Goal: Information Seeking & Learning: Learn about a topic

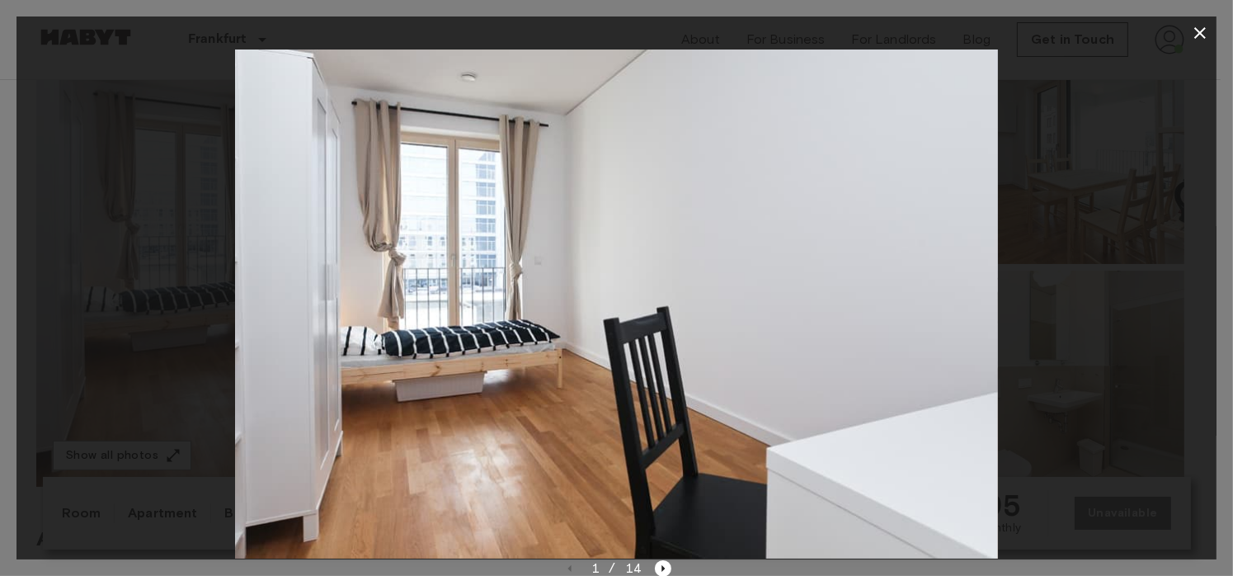
click at [1205, 35] on icon "button" at bounding box center [1200, 33] width 20 height 20
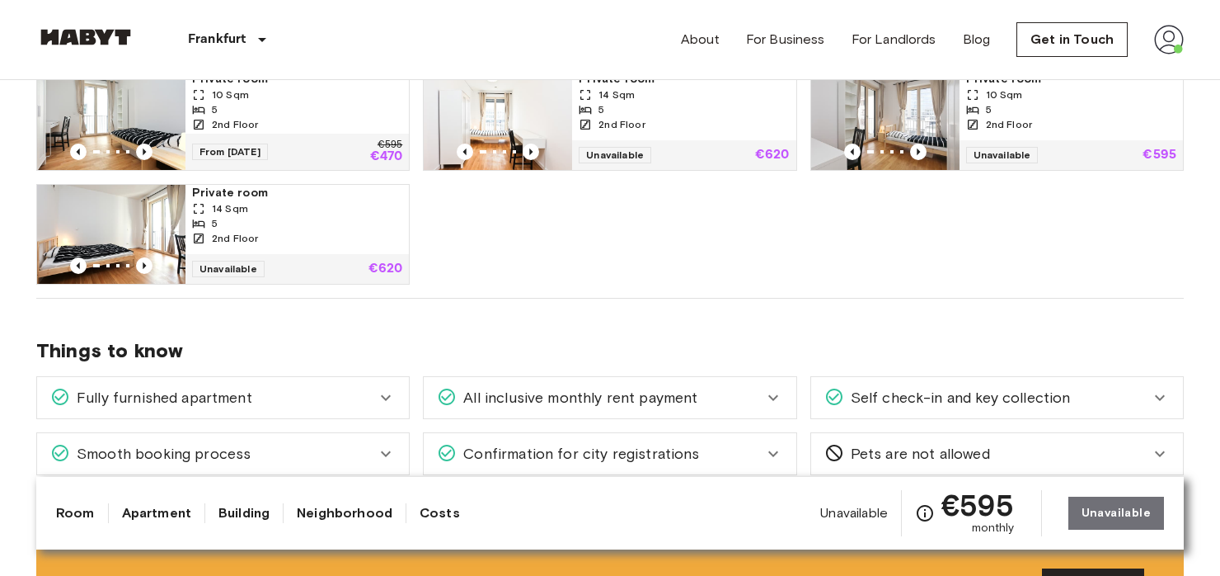
scroll to position [824, 0]
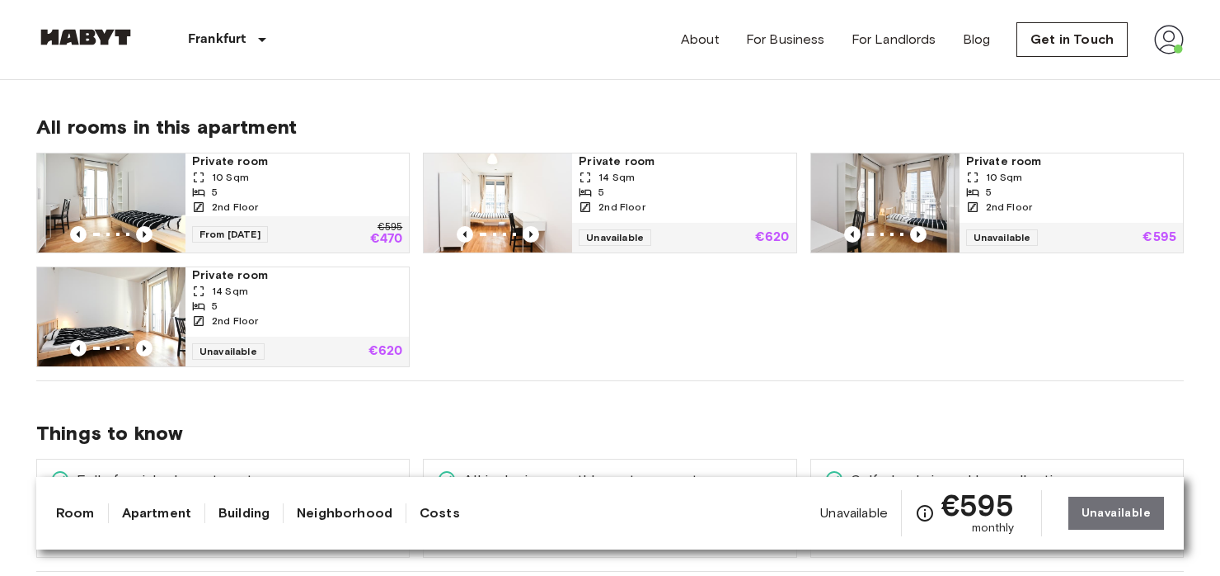
click at [350, 188] on div "5" at bounding box center [297, 192] width 210 height 15
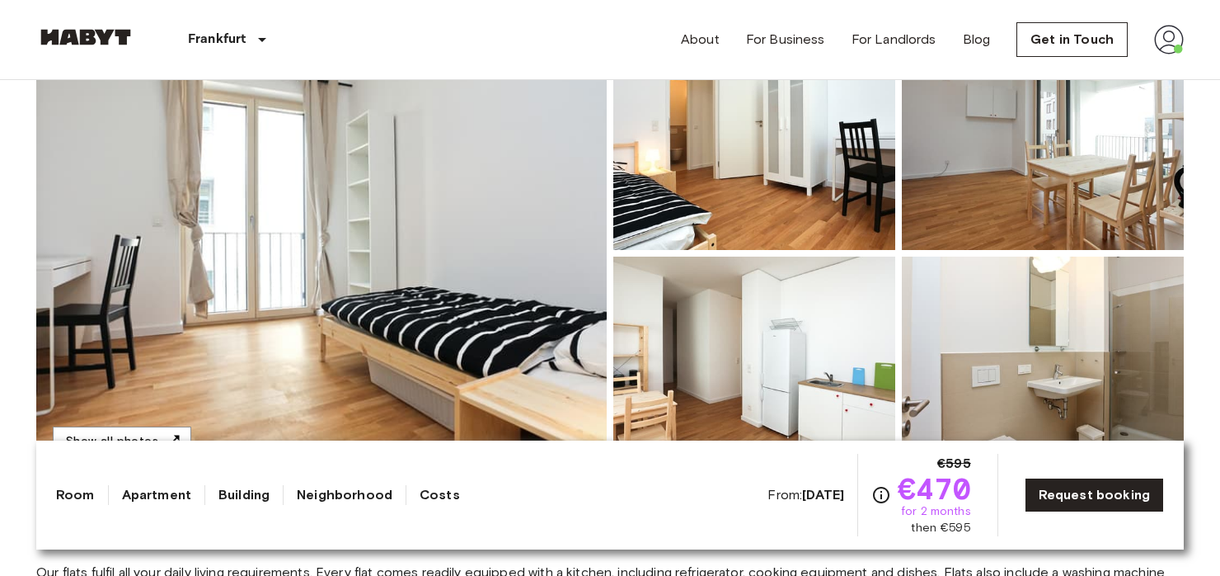
scroll to position [165, 0]
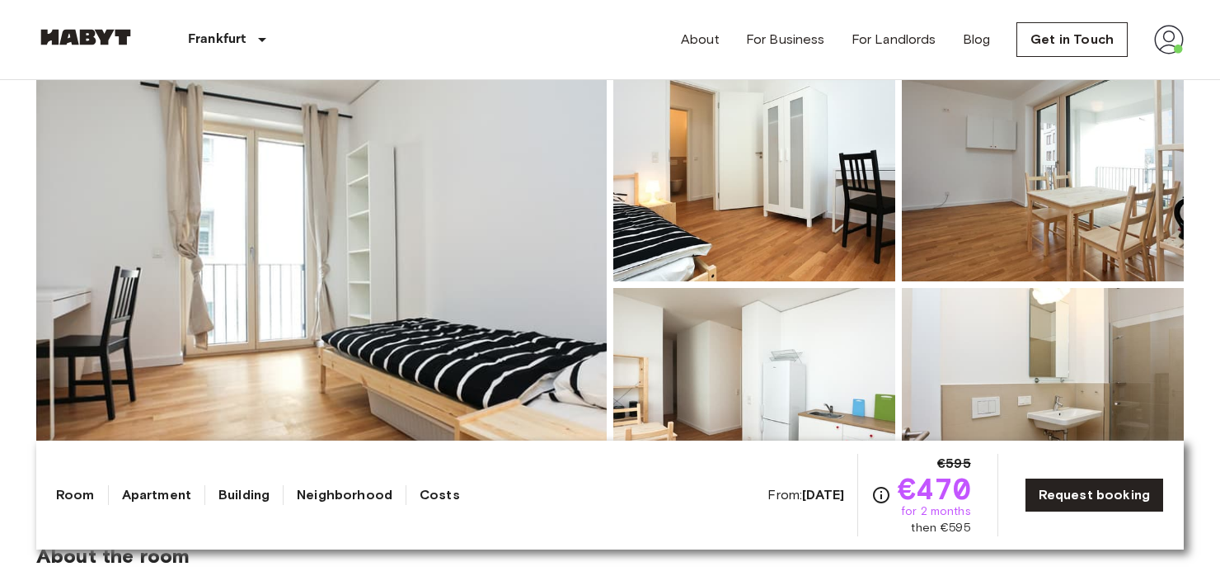
click at [386, 221] on img at bounding box center [321, 284] width 571 height 439
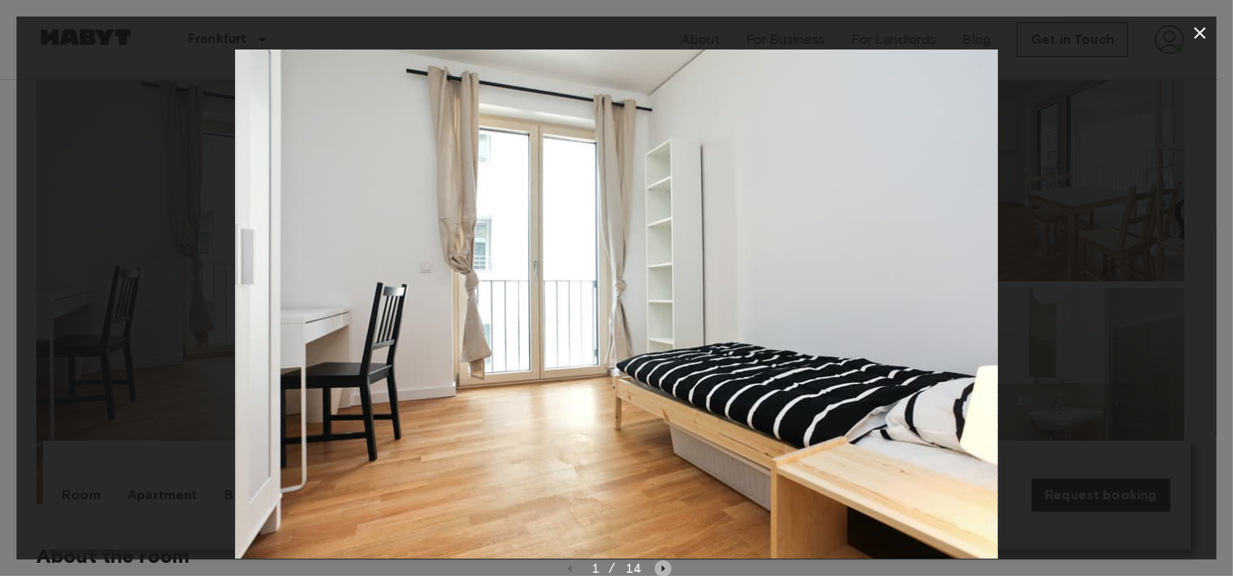
click at [662, 562] on icon "Next image" at bounding box center [663, 568] width 16 height 16
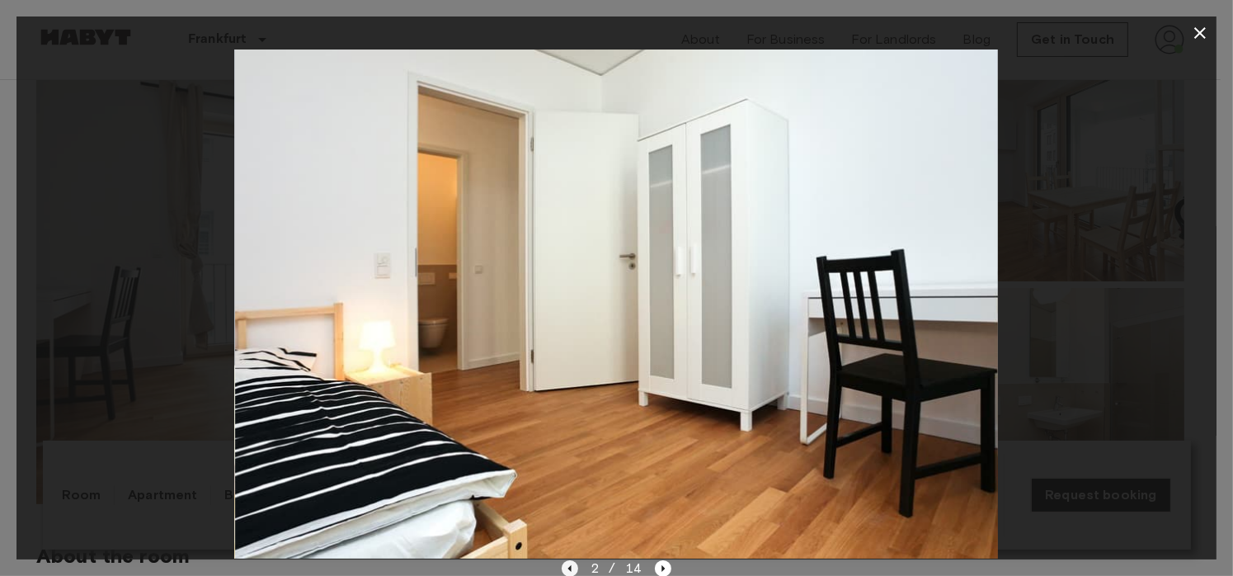
click at [572, 566] on icon "Previous image" at bounding box center [570, 568] width 16 height 16
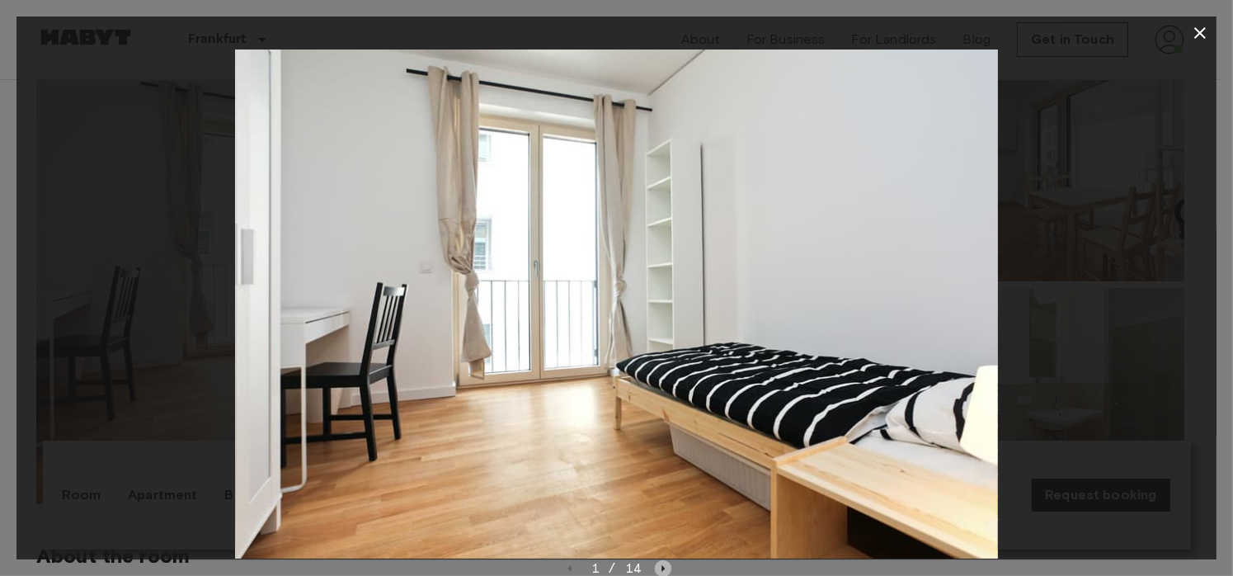
click at [659, 566] on icon "Next image" at bounding box center [663, 568] width 16 height 16
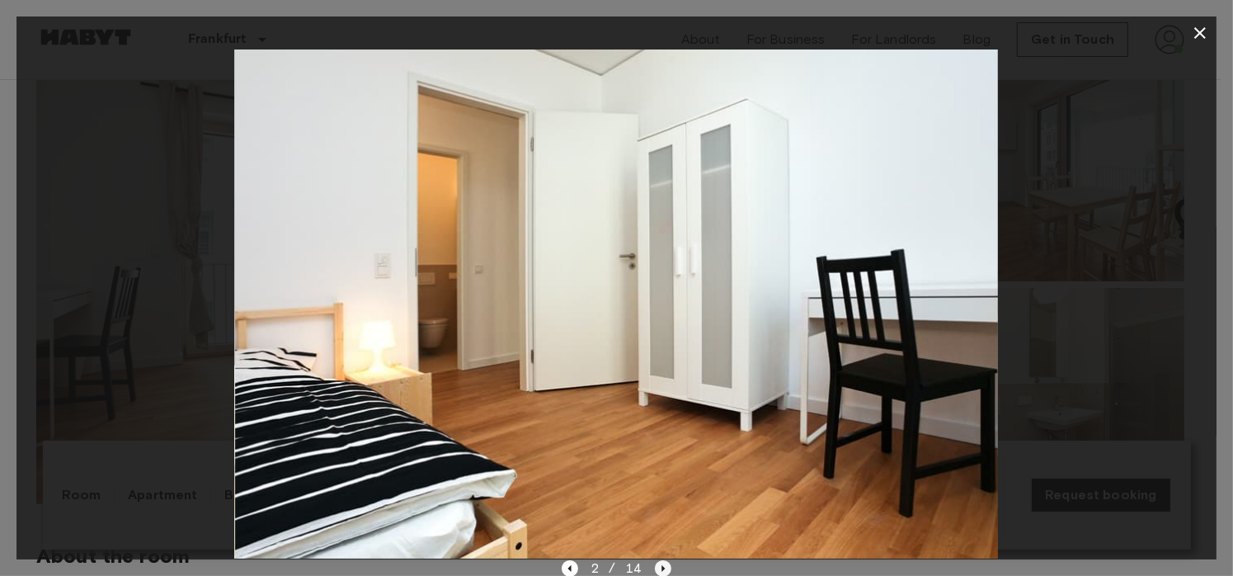
click at [659, 566] on icon "Next image" at bounding box center [663, 568] width 16 height 16
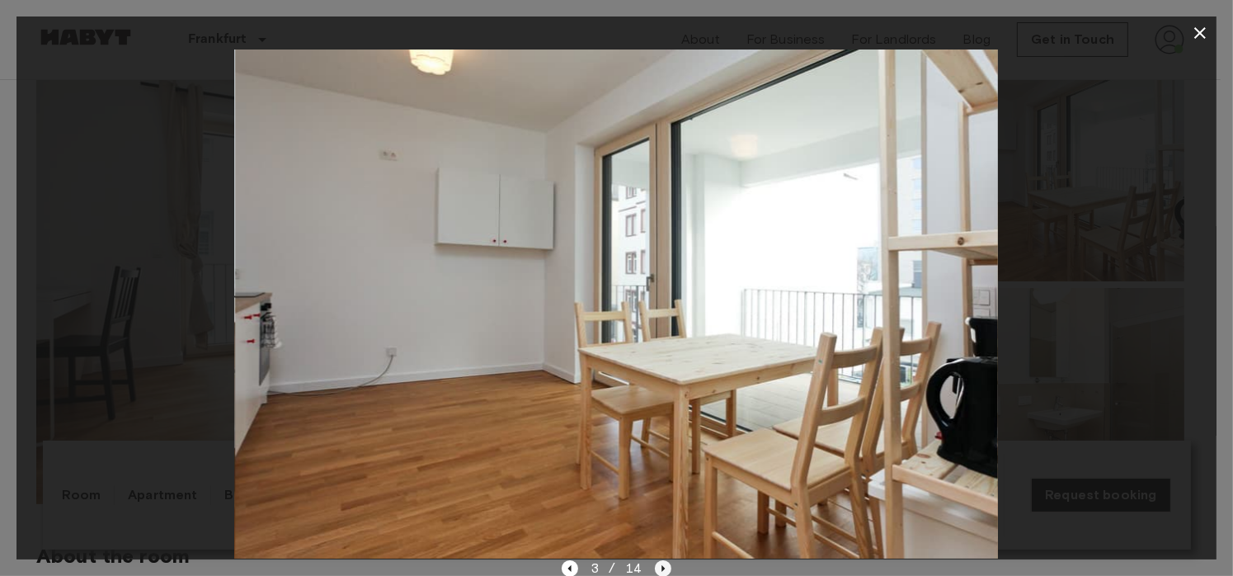
click at [659, 566] on icon "Next image" at bounding box center [663, 568] width 16 height 16
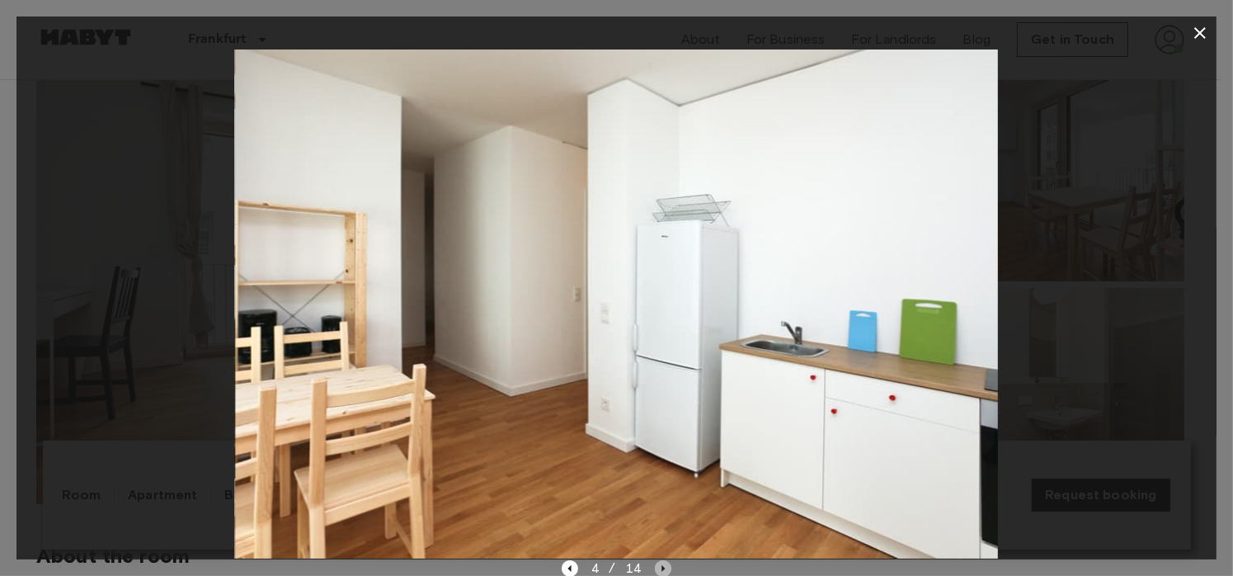
click at [659, 566] on icon "Next image" at bounding box center [663, 568] width 16 height 16
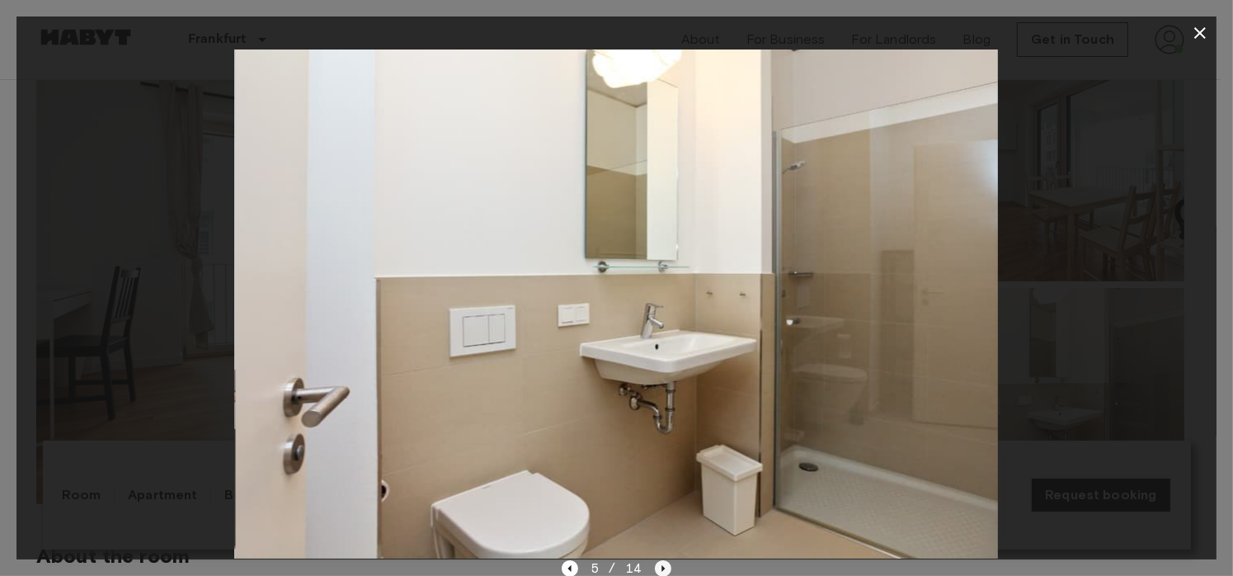
click at [659, 566] on icon "Next image" at bounding box center [663, 568] width 16 height 16
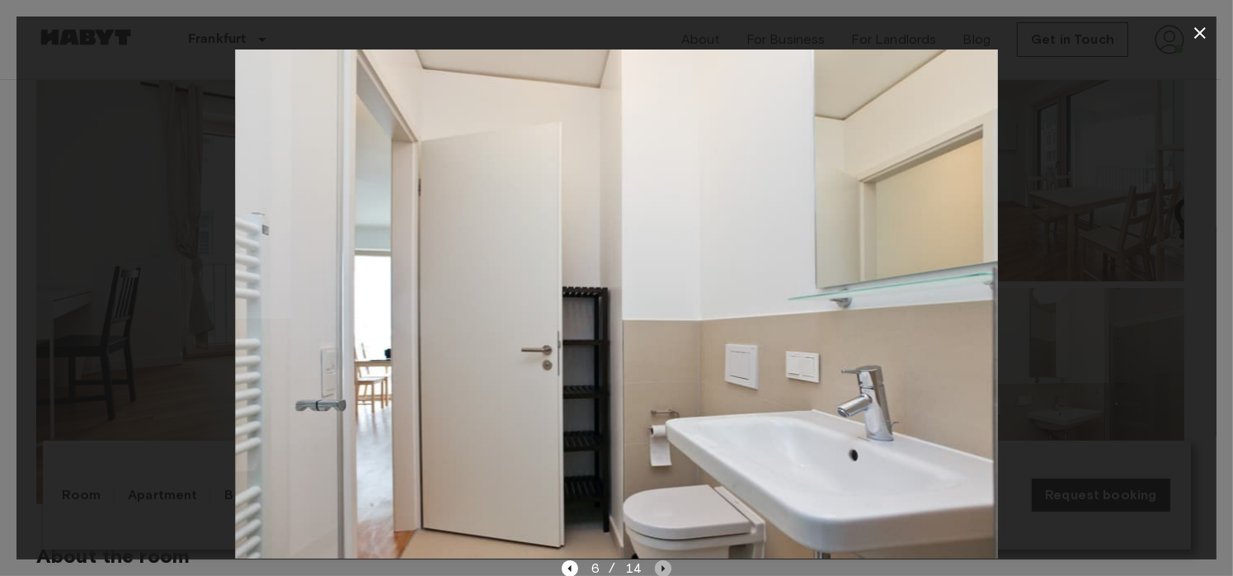
click at [659, 566] on icon "Next image" at bounding box center [663, 568] width 16 height 16
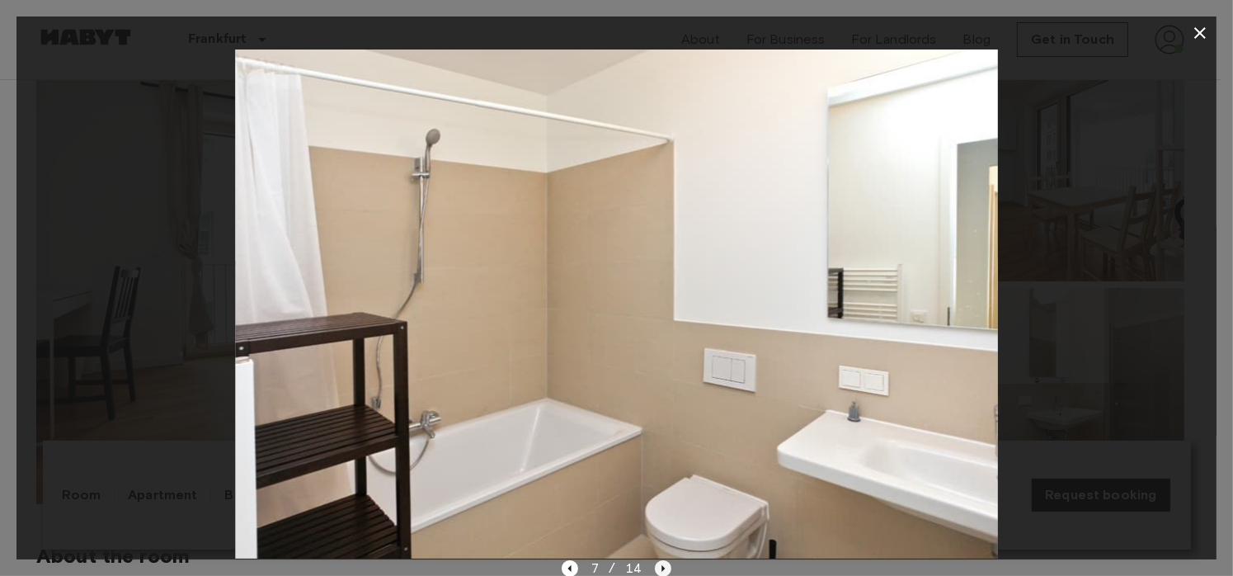
click at [659, 566] on icon "Next image" at bounding box center [663, 568] width 16 height 16
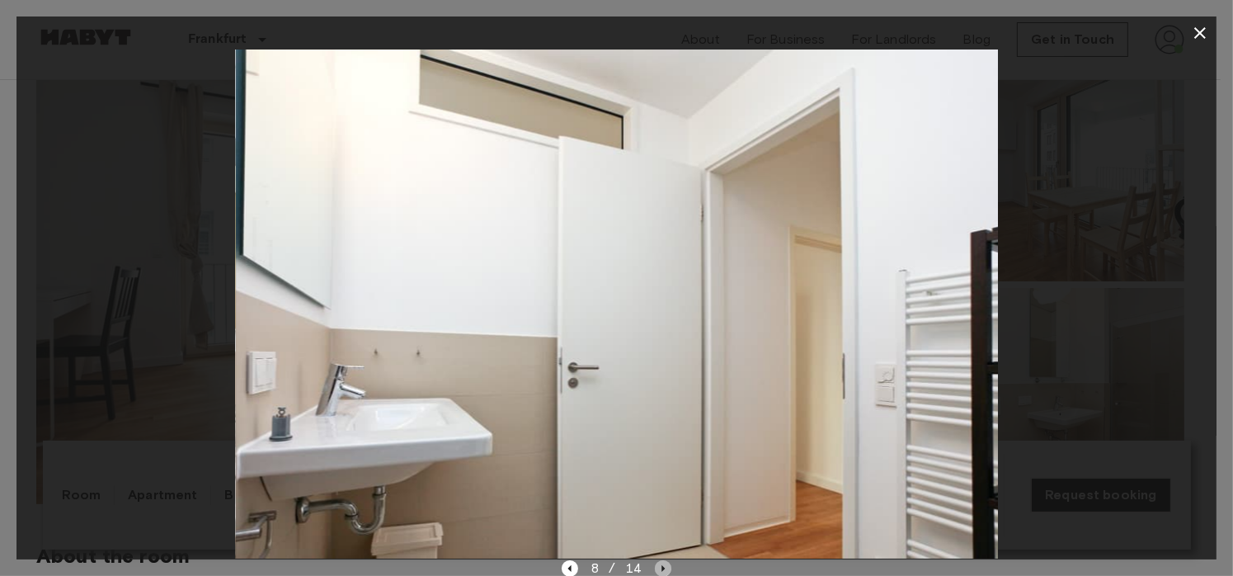
click at [659, 566] on icon "Next image" at bounding box center [663, 568] width 16 height 16
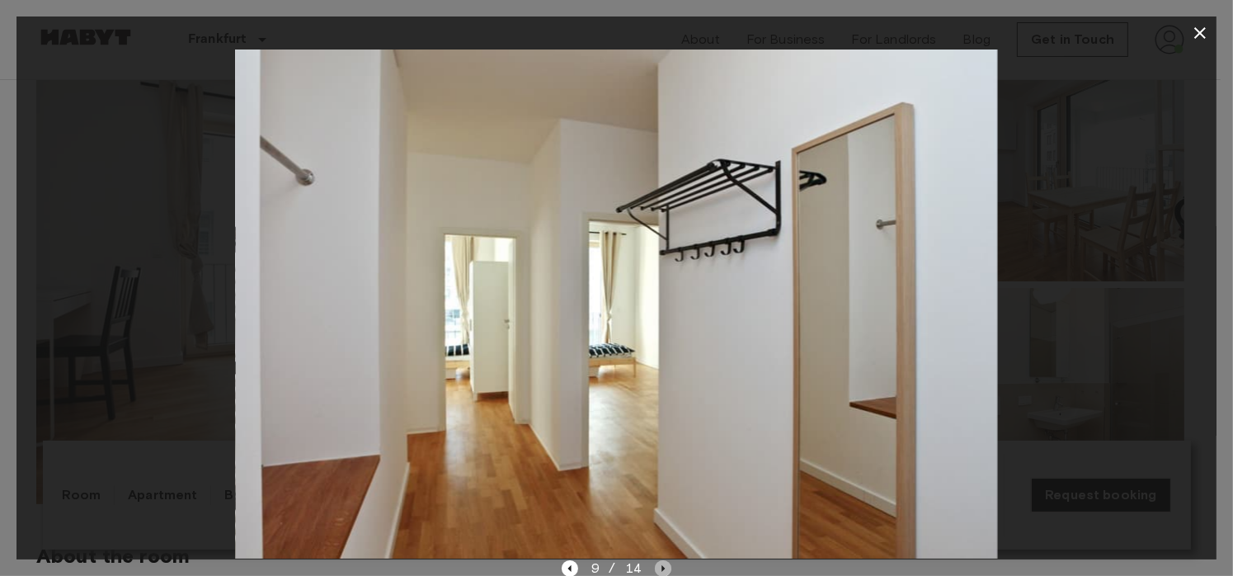
click at [659, 566] on icon "Next image" at bounding box center [663, 568] width 16 height 16
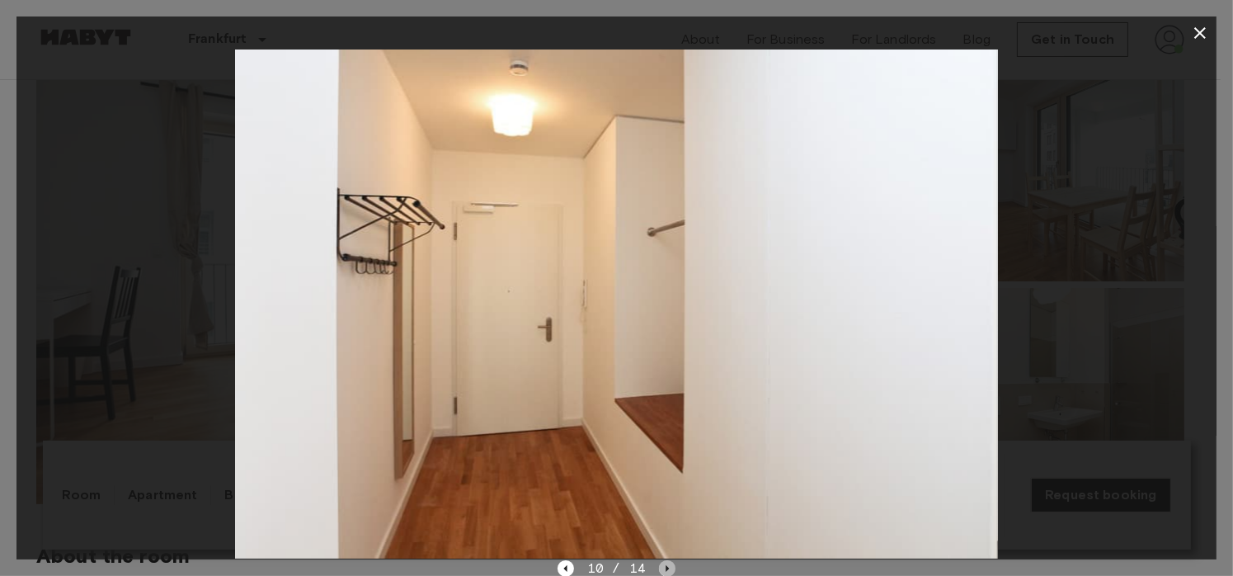
click at [659, 566] on icon "Next image" at bounding box center [667, 568] width 16 height 16
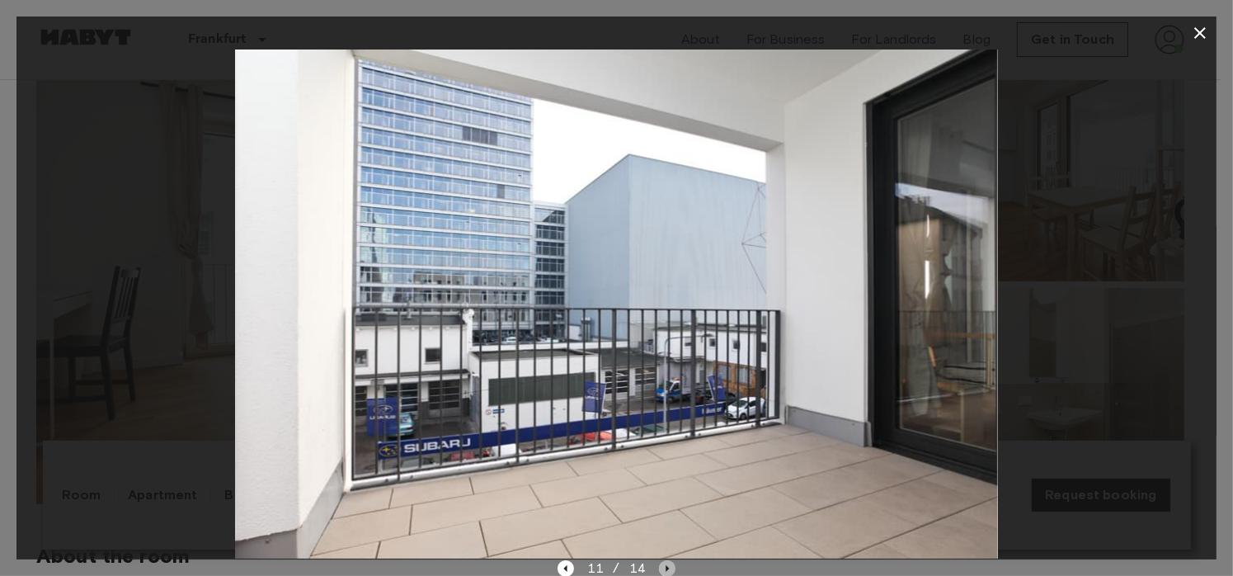
click at [659, 566] on icon "Next image" at bounding box center [667, 568] width 16 height 16
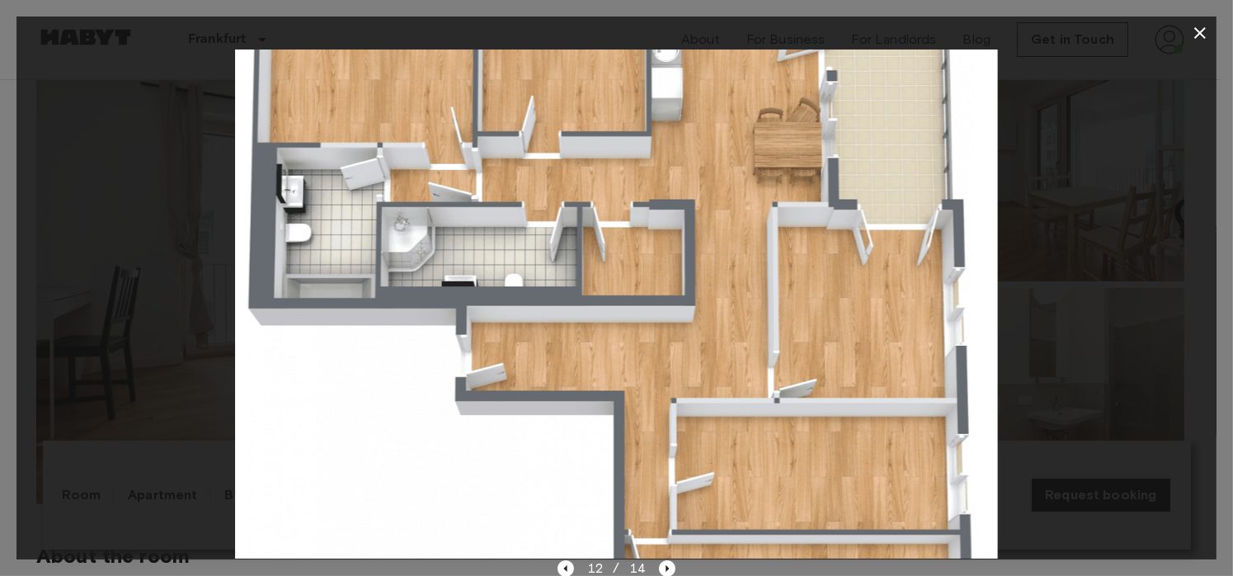
click at [1196, 33] on icon "button" at bounding box center [1200, 33] width 20 height 20
